Goal: Find specific page/section: Find specific page/section

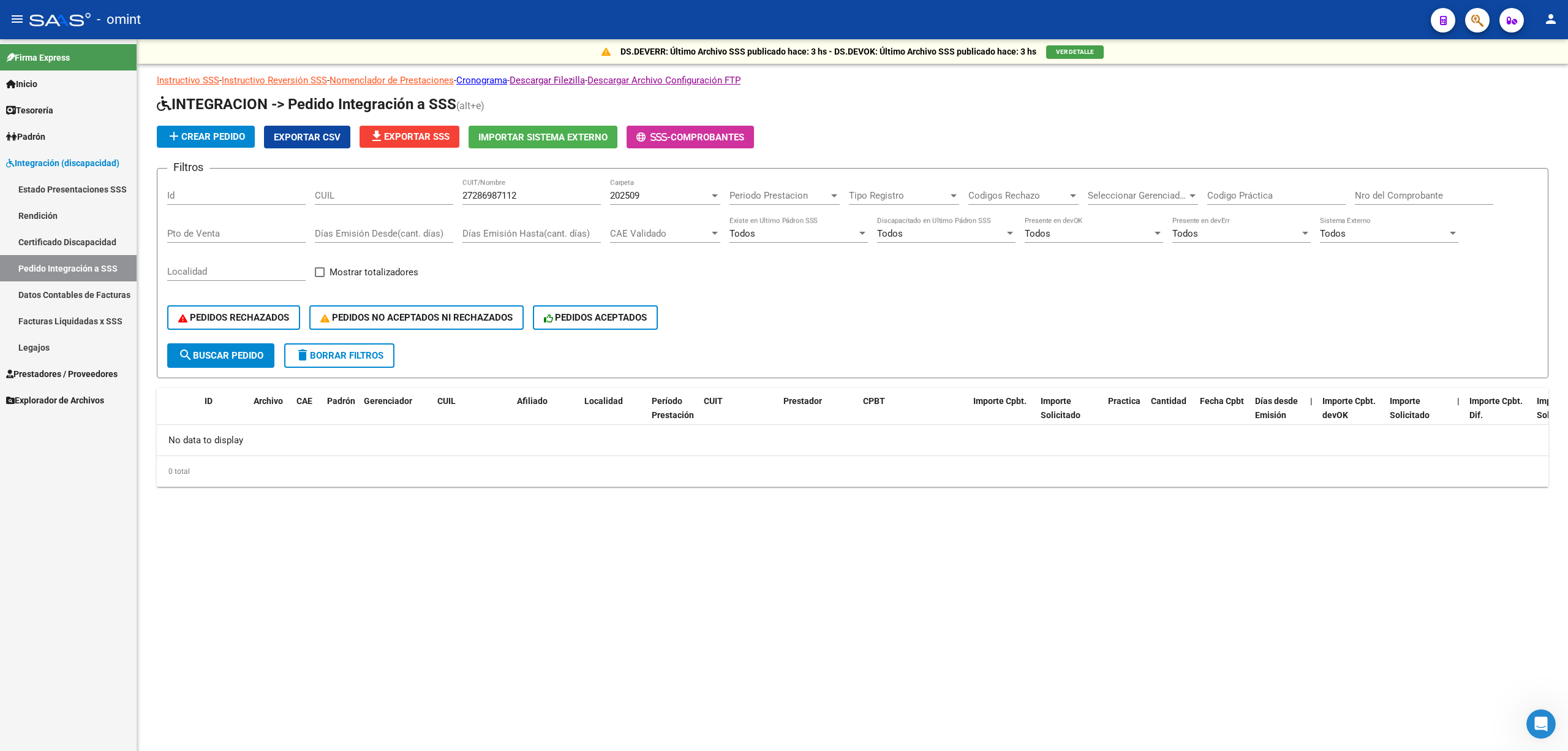
click at [49, 354] on link "Legajos" at bounding box center [68, 346] width 136 height 26
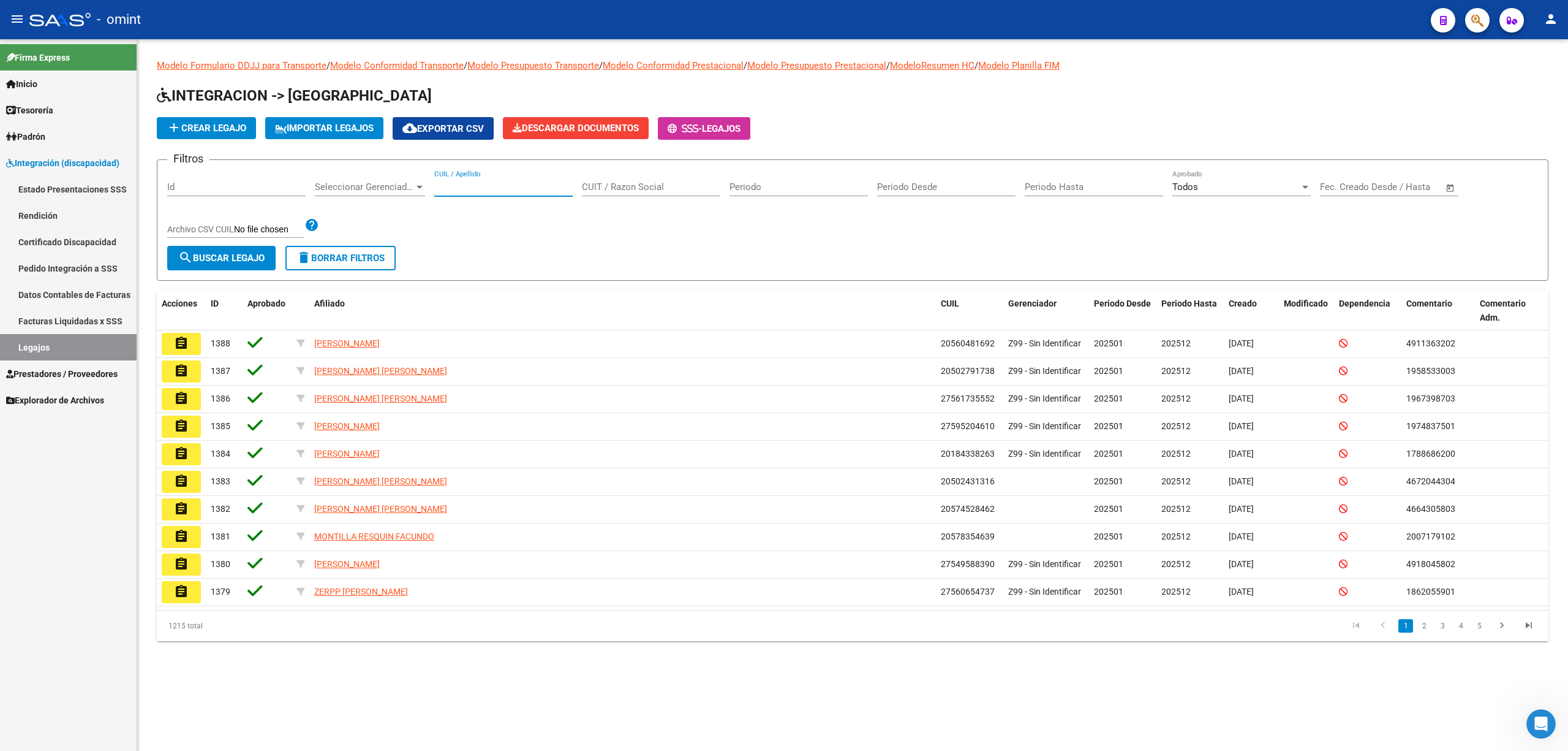
click at [515, 187] on input "CUIL / Apellido" at bounding box center [504, 186] width 138 height 11
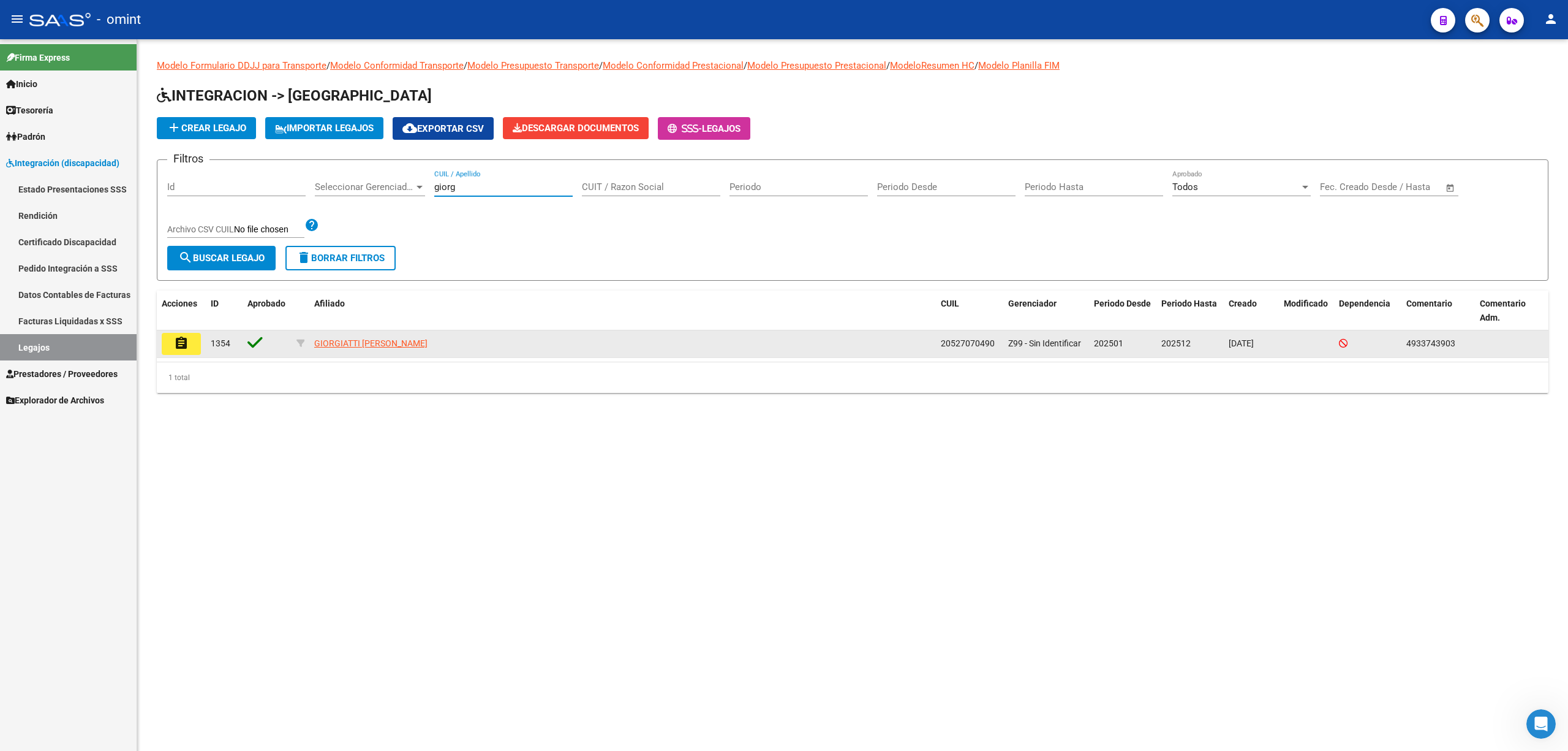
type input "giorg"
click at [176, 346] on mat-icon "assignment" at bounding box center [180, 342] width 14 height 14
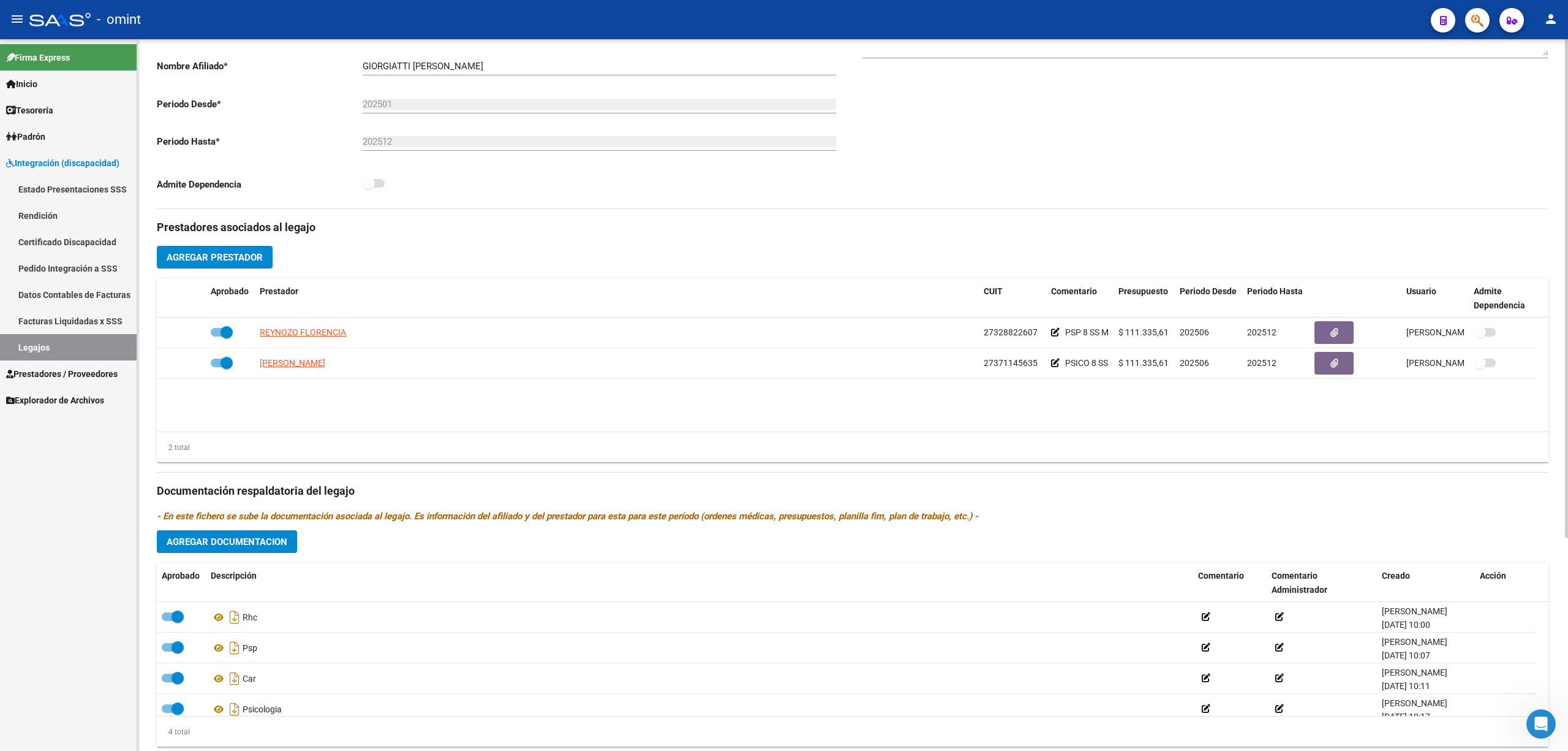
scroll to position [304, 0]
